Goal: Navigation & Orientation: Find specific page/section

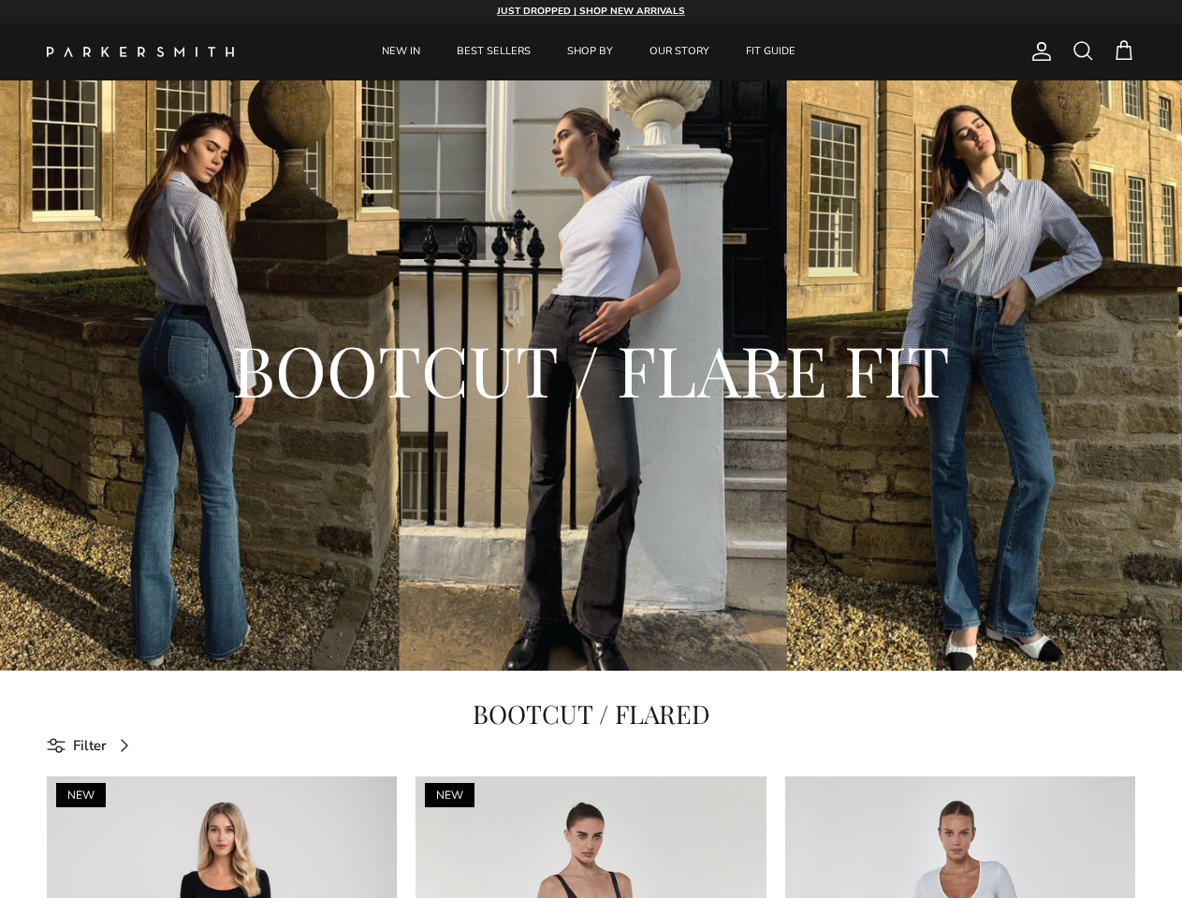
click at [94, 746] on span "Filter" at bounding box center [90, 746] width 34 height 22
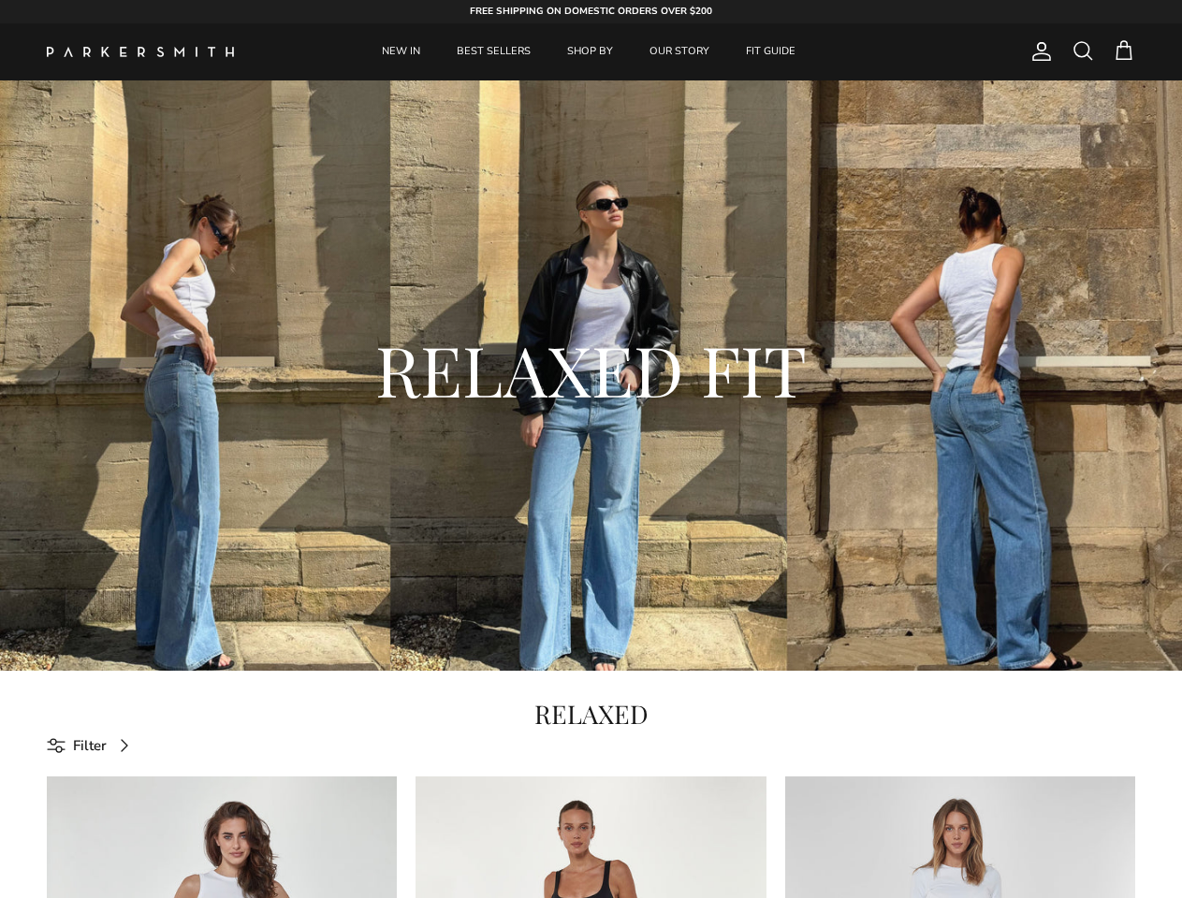
click at [94, 746] on span "Filter" at bounding box center [90, 746] width 34 height 22
